Goal: Task Accomplishment & Management: Use online tool/utility

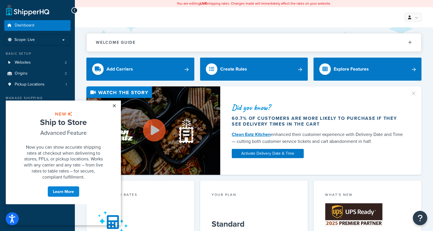
click at [116, 105] on link "×" at bounding box center [114, 106] width 10 height 10
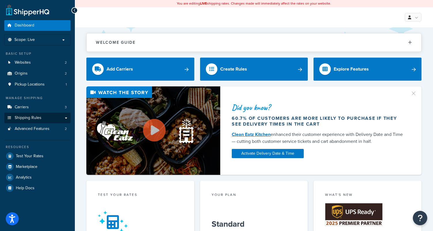
click at [39, 117] on span "Shipping Rules" at bounding box center [28, 118] width 27 height 5
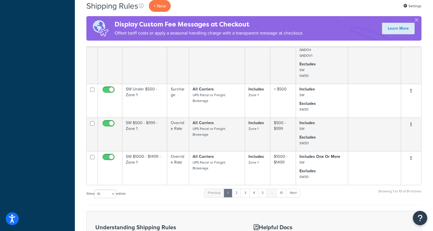
scroll to position [399, 0]
click at [240, 193] on link "2" at bounding box center [237, 192] width 10 height 9
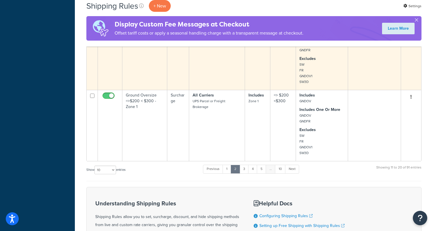
scroll to position [466, 0]
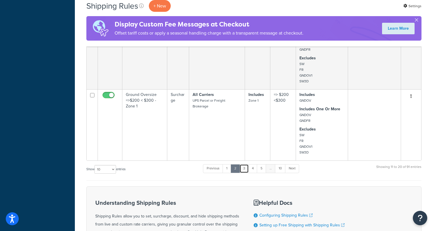
click at [245, 169] on link "3" at bounding box center [244, 168] width 9 height 9
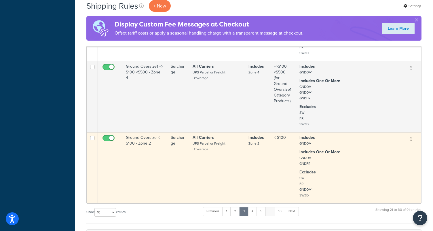
scroll to position [635, 0]
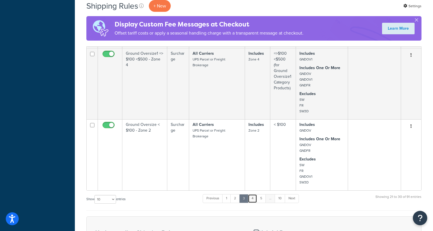
click at [254, 198] on link "4" at bounding box center [252, 198] width 9 height 9
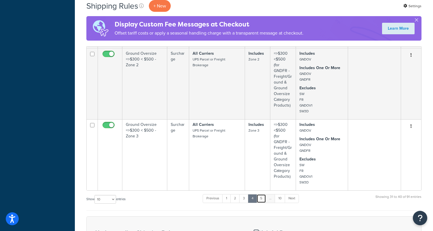
click at [262, 199] on link "5" at bounding box center [262, 198] width 10 height 9
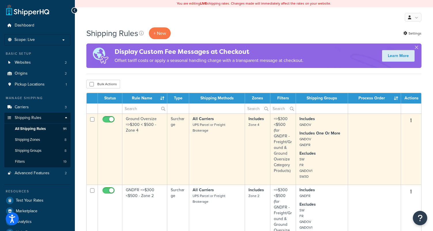
scroll to position [0, 0]
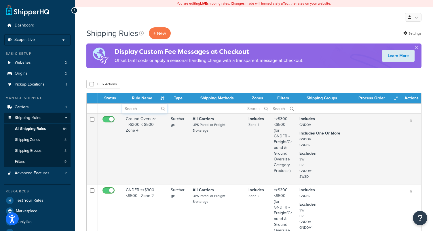
click at [137, 110] on input "text" at bounding box center [144, 109] width 45 height 10
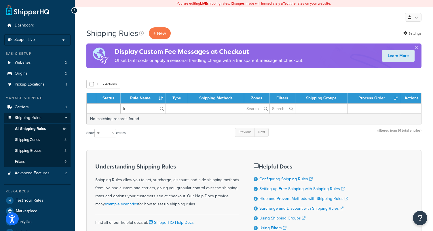
click at [161, 110] on label "fr" at bounding box center [143, 109] width 45 height 10
click at [161, 110] on input "fr" at bounding box center [143, 109] width 45 height 10
type input "f"
click at [163, 108] on label "FR" at bounding box center [143, 109] width 45 height 10
click at [163, 108] on input "FR" at bounding box center [143, 109] width 45 height 10
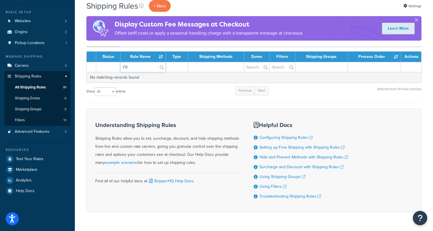
scroll to position [40, 0]
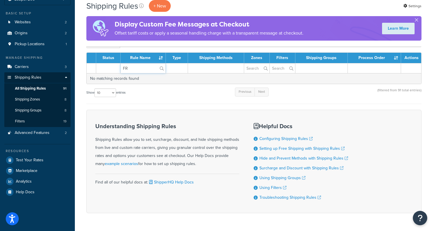
type input "F"
click at [165, 66] on label "FR Over $3000" at bounding box center [143, 68] width 45 height 10
click at [165, 66] on input "FR Over $3000" at bounding box center [143, 68] width 45 height 10
type input "F"
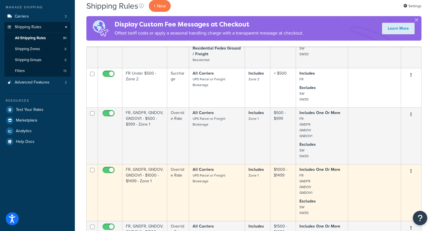
scroll to position [41, 0]
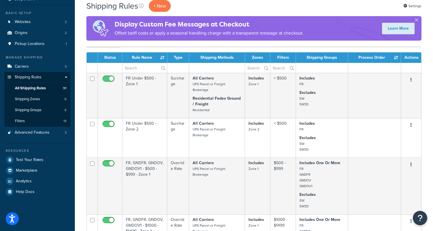
click at [284, 59] on th "Filters" at bounding box center [284, 57] width 26 height 10
click at [284, 55] on th "Filters" at bounding box center [284, 57] width 26 height 10
click at [282, 71] on input "text" at bounding box center [283, 68] width 25 height 10
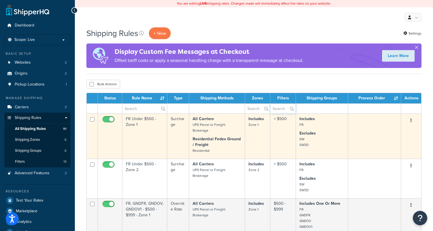
scroll to position [0, 0]
type input "#"
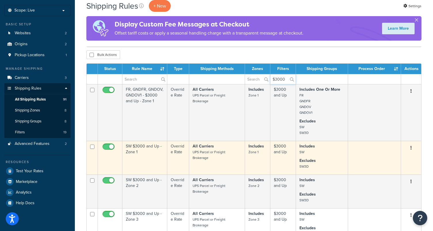
scroll to position [28, 0]
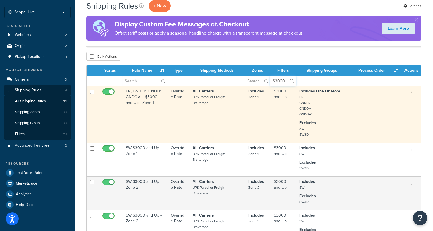
type input "$3000"
click at [209, 128] on td "All Carriers UPS Parcel or Freight Brokerage" at bounding box center [217, 114] width 56 height 57
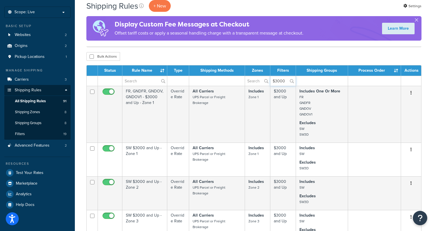
click at [283, 80] on input "$3000" at bounding box center [283, 81] width 25 height 10
drag, startPoint x: 285, startPoint y: 81, endPoint x: 260, endPoint y: 80, distance: 25.4
click at [260, 80] on tr "$3000" at bounding box center [254, 81] width 335 height 10
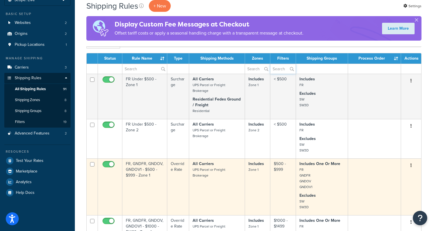
scroll to position [38, 0]
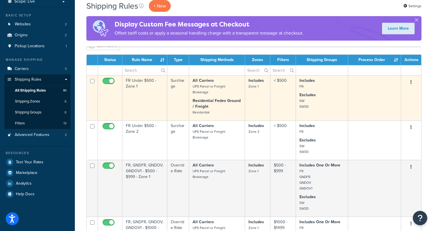
click at [139, 108] on td "FR Under $500 - Zone 1" at bounding box center [144, 97] width 45 height 45
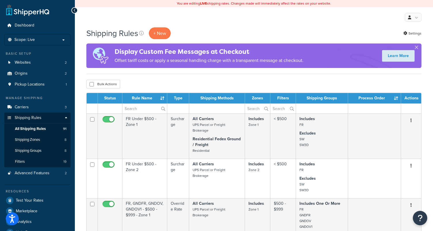
scroll to position [0, 0]
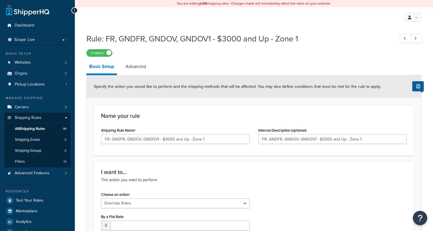
select select "OVERRIDE"
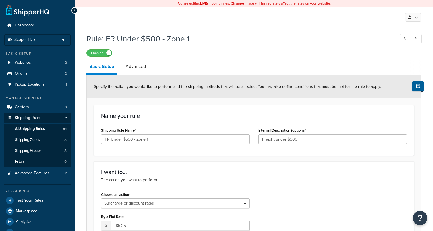
select select "SURCHARGE"
select select "ORDER"
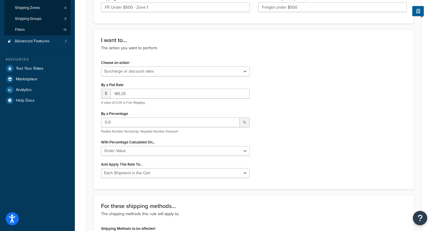
scroll to position [132, 0]
